Goal: Obtain resource: Obtain resource

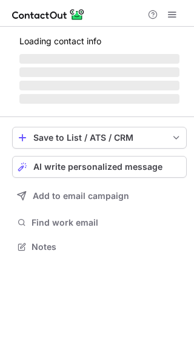
scroll to position [273, 194]
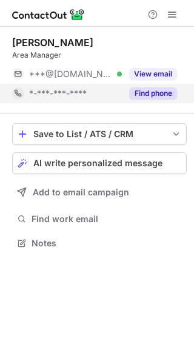
click at [154, 92] on button "Find phone" at bounding box center [153, 93] width 48 height 12
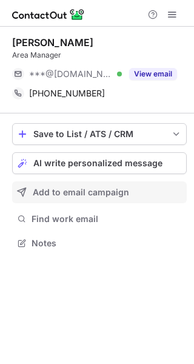
scroll to position [235, 194]
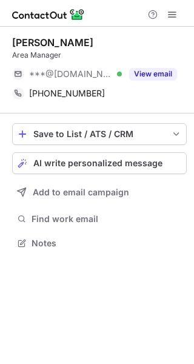
click at [159, 70] on button "View email" at bounding box center [153, 74] width 48 height 12
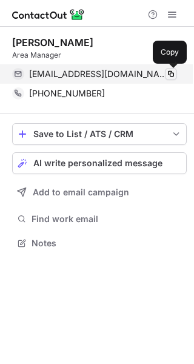
click at [174, 72] on span at bounding box center [171, 74] width 10 height 10
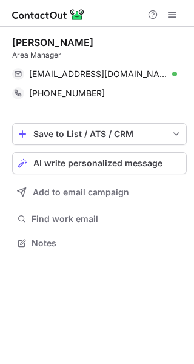
scroll to position [235, 194]
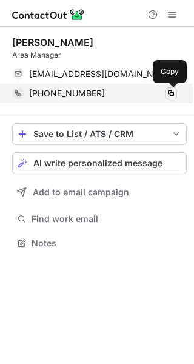
click at [170, 90] on span at bounding box center [171, 93] width 10 height 10
